Goal: Check status: Check status

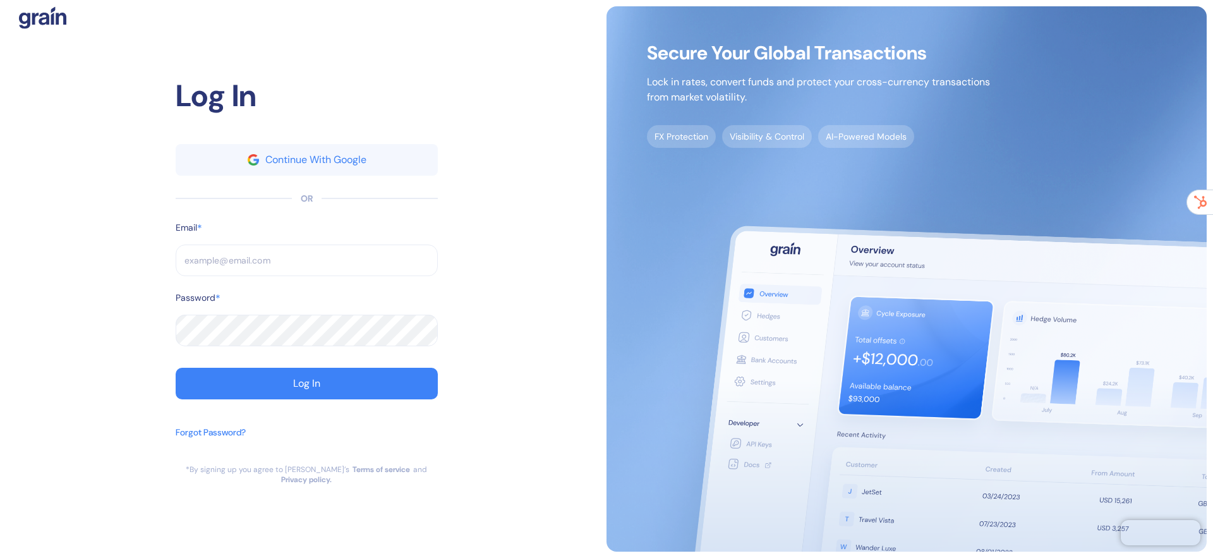
click at [262, 263] on input "text" at bounding box center [307, 261] width 262 height 32
click at [267, 269] on input "text" at bounding box center [307, 261] width 262 height 32
click at [0, 557] on com-1password-button at bounding box center [0, 558] width 0 height 0
type input "marc@grainfinance.co"
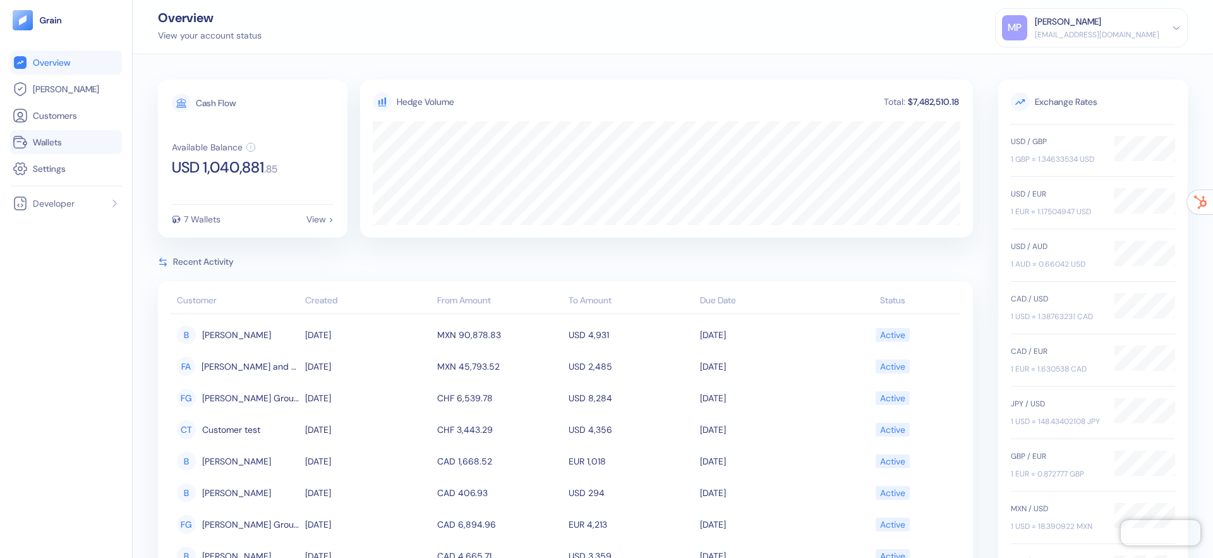
click at [32, 142] on link "Wallets" at bounding box center [66, 142] width 107 height 15
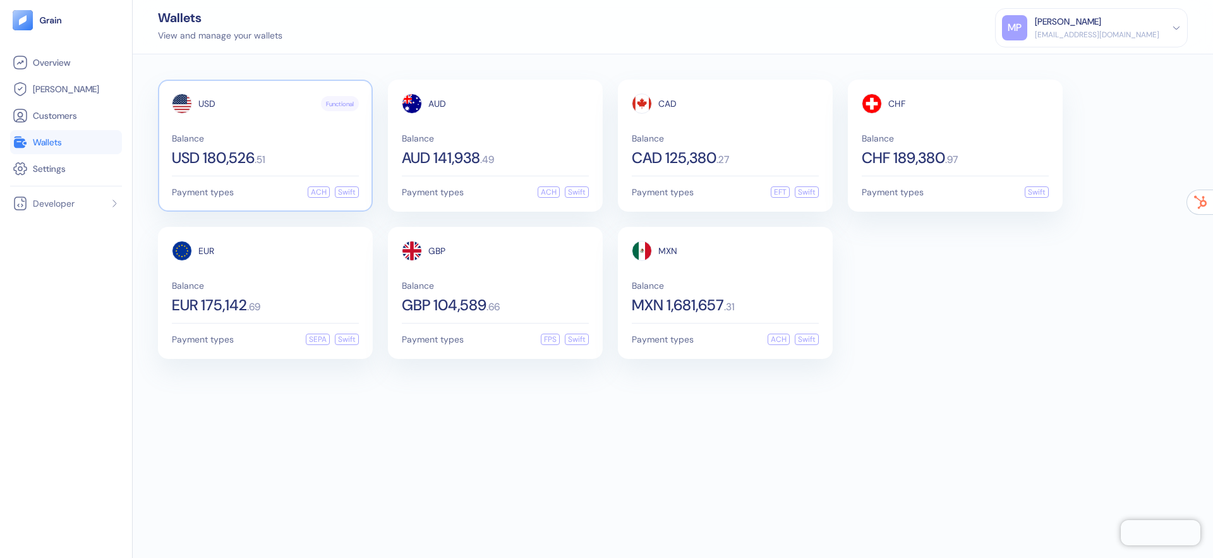
click at [225, 114] on div "USD Functional Balance USD 180,526 . 51" at bounding box center [265, 130] width 187 height 72
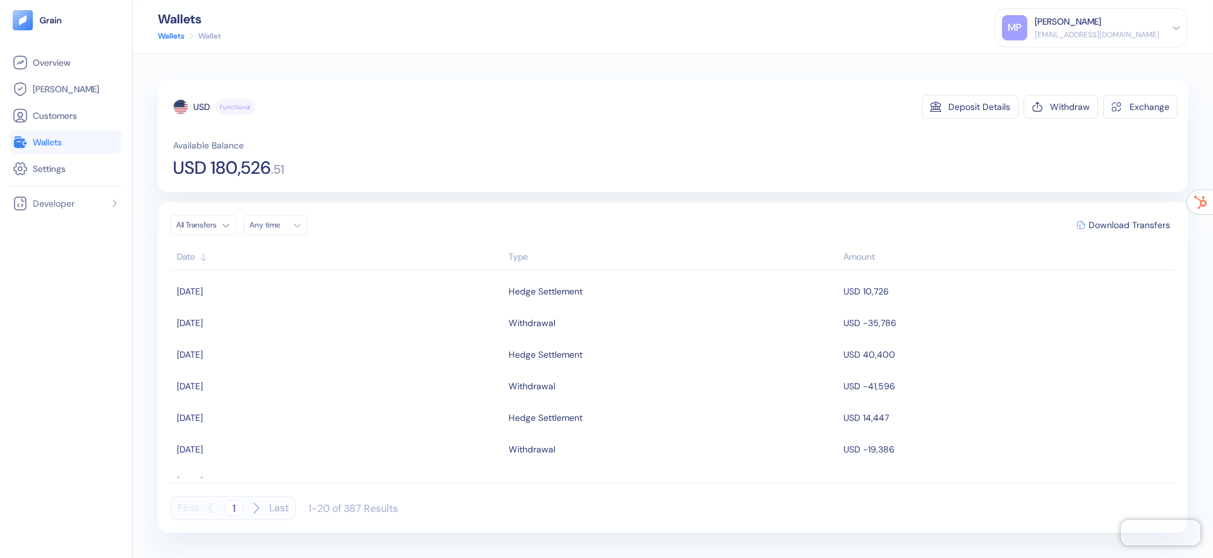
click at [504, 260] on th "Date" at bounding box center [338, 257] width 335 height 25
click at [529, 260] on div "Type" at bounding box center [673, 256] width 329 height 13
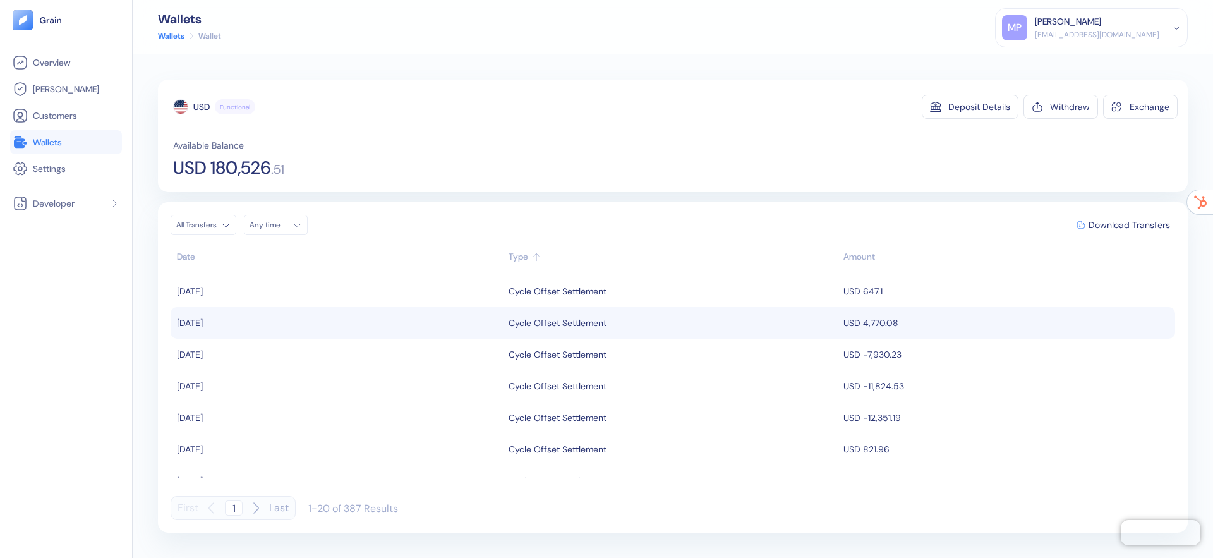
click at [526, 325] on div "Cycle Offset Settlement" at bounding box center [558, 322] width 98 height 21
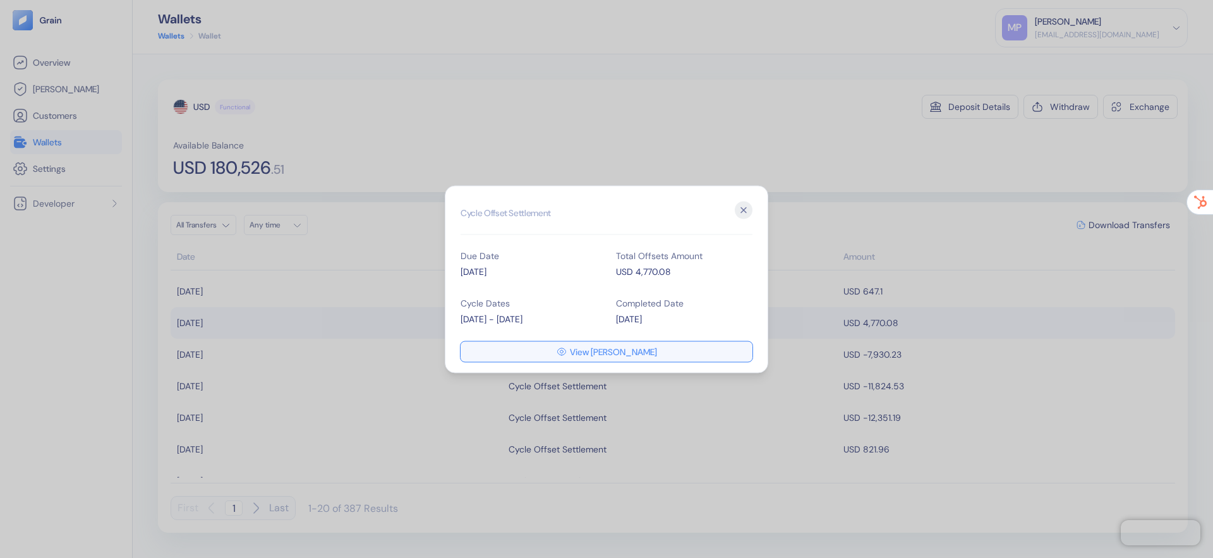
click at [604, 353] on span "View Hedges" at bounding box center [613, 351] width 87 height 9
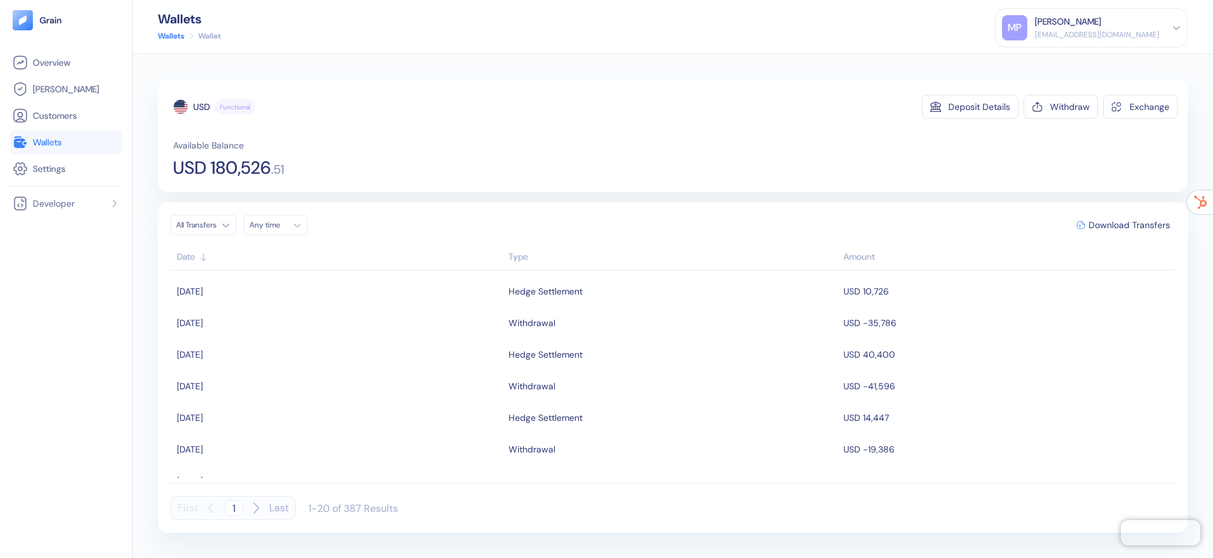
click at [523, 260] on div "Type" at bounding box center [673, 256] width 329 height 13
